Goal: Transaction & Acquisition: Subscribe to service/newsletter

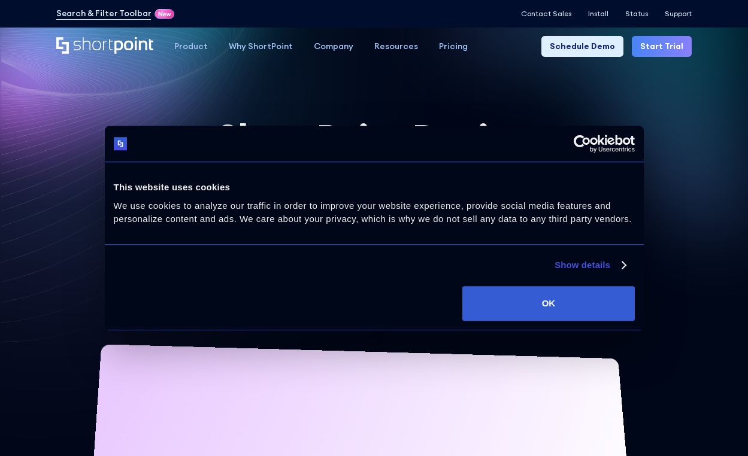
click at [676, 39] on link "Start Trial" at bounding box center [662, 46] width 60 height 21
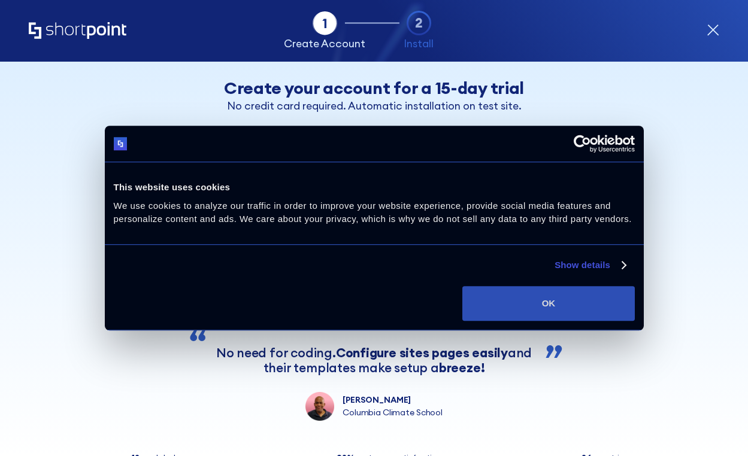
click at [559, 301] on button "OK" at bounding box center [548, 303] width 172 height 35
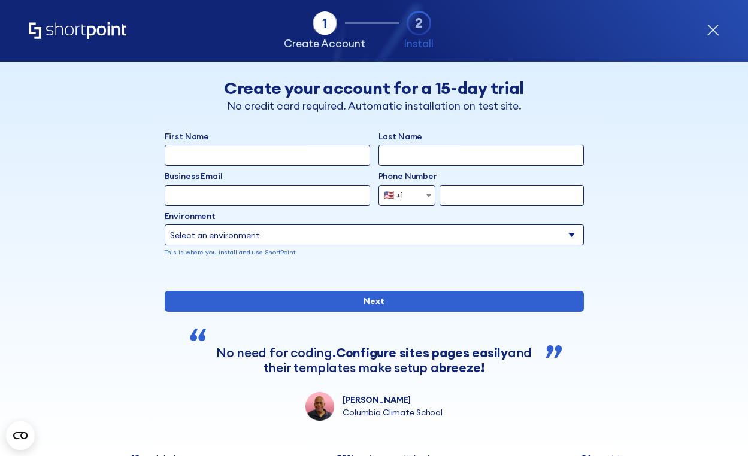
click at [262, 155] on input "First Name" at bounding box center [267, 155] width 205 height 21
type input "IT"
type input "Support"
type input "itsupport@brandactive.com"
type input "6478594554"
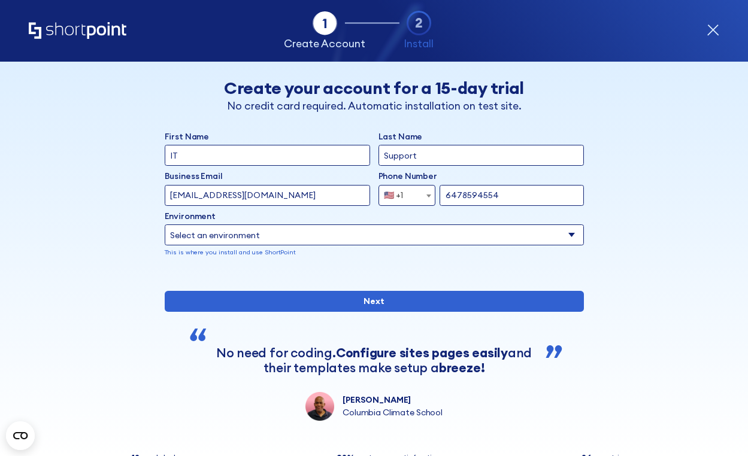
click at [270, 240] on select "Select an environment Microsoft 365 SharePoint Online SharePoint 2019 (On-Premi…" at bounding box center [374, 235] width 419 height 21
select select "SharePoint Online"
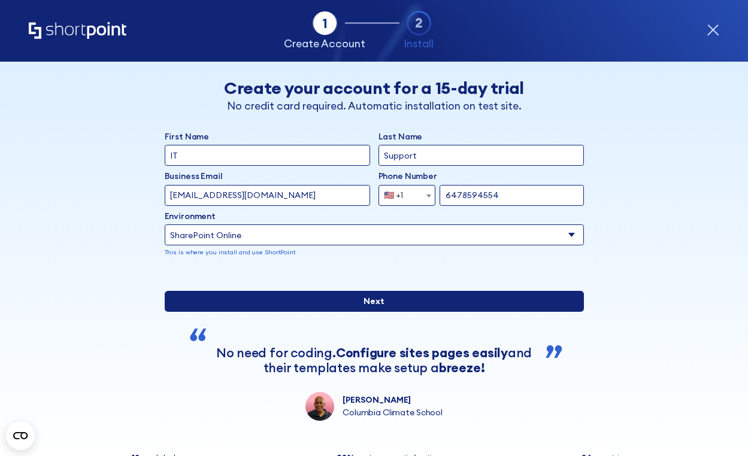
click at [294, 312] on input "Next" at bounding box center [374, 301] width 419 height 21
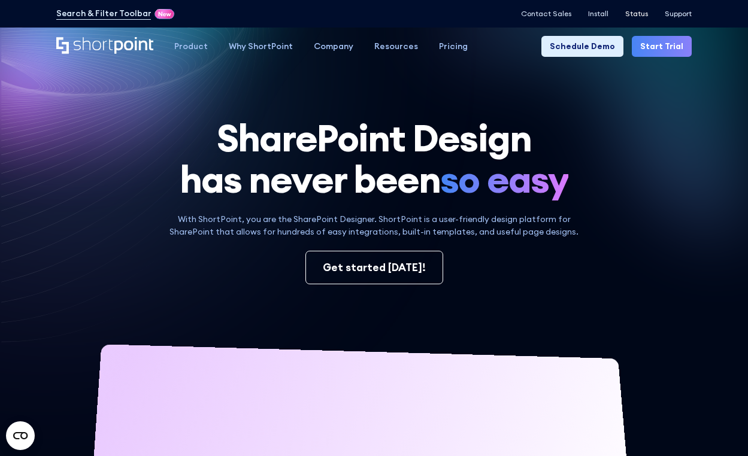
click at [641, 17] on p "Status" at bounding box center [636, 14] width 23 height 8
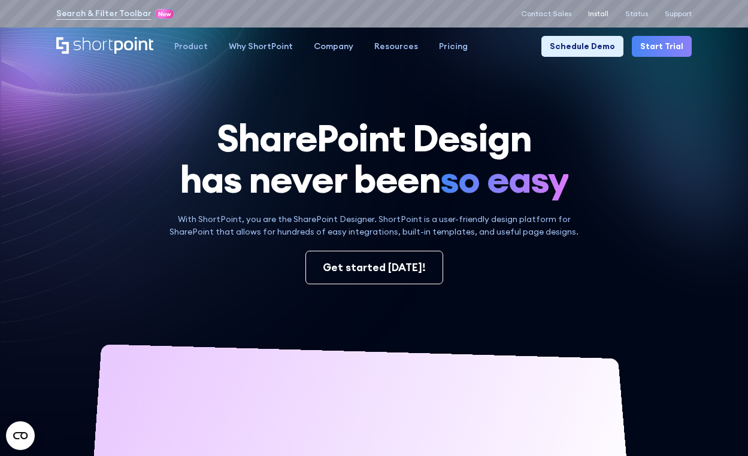
click at [600, 16] on p "Install" at bounding box center [598, 14] width 20 height 8
